Goal: Find specific page/section

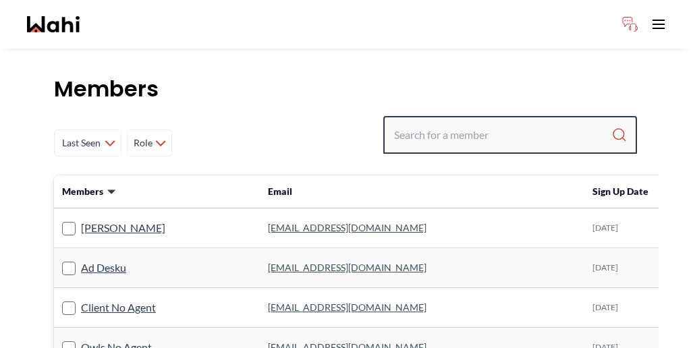
click at [520, 123] on input "Search input" at bounding box center [502, 135] width 217 height 24
paste input "[PERSON_NAME]"
type input "[PERSON_NAME]"
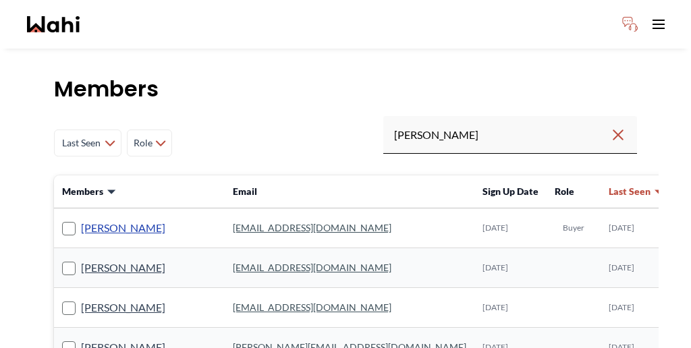
click at [81, 219] on link "[PERSON_NAME]" at bounding box center [123, 228] width 84 height 18
